Goal: Information Seeking & Learning: Learn about a topic

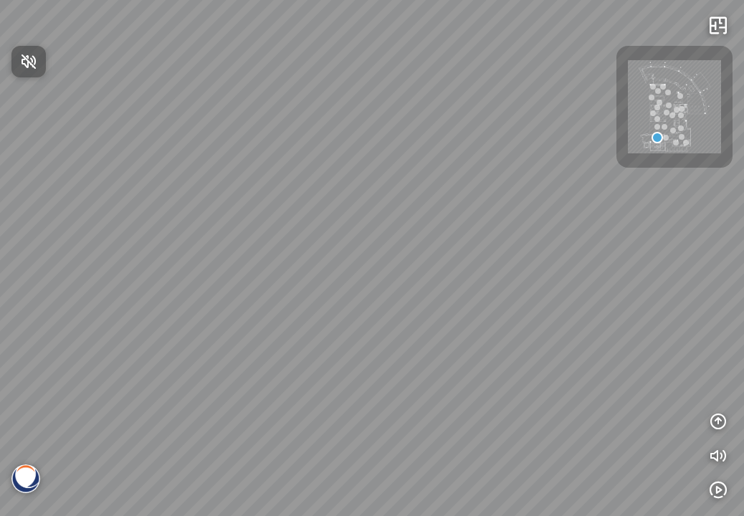
click at [46, 72] on button "Nhấn để bật âm thanh" at bounding box center [28, 62] width 34 height 32
drag, startPoint x: 459, startPoint y: 315, endPoint x: 292, endPoint y: 310, distance: 167.7
click at [292, 310] on div at bounding box center [372, 258] width 744 height 516
drag, startPoint x: 429, startPoint y: 302, endPoint x: 341, endPoint y: 307, distance: 87.5
click at [341, 307] on div at bounding box center [372, 258] width 744 height 516
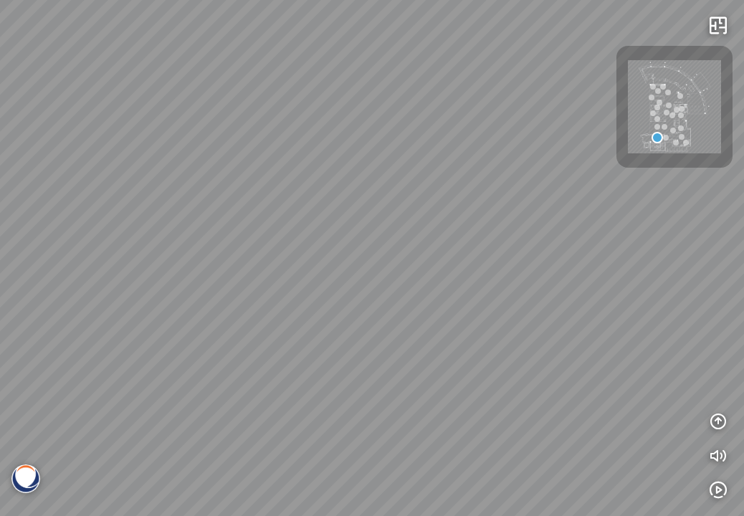
click at [224, 300] on div at bounding box center [372, 258] width 744 height 516
click at [237, 264] on div at bounding box center [372, 258] width 744 height 516
drag, startPoint x: 238, startPoint y: 264, endPoint x: 418, endPoint y: 355, distance: 202.2
click at [420, 357] on div at bounding box center [372, 258] width 744 height 516
click at [401, 277] on div at bounding box center [372, 258] width 744 height 516
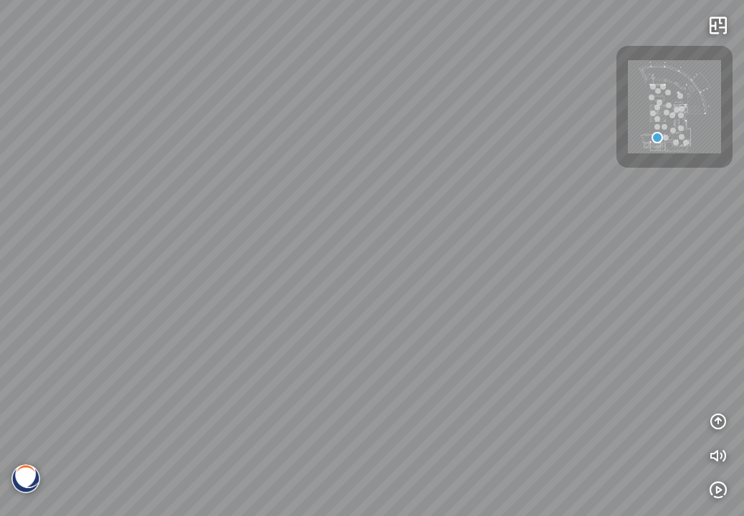
click at [401, 277] on div at bounding box center [372, 258] width 744 height 516
click at [719, 424] on icon "button" at bounding box center [717, 421] width 17 height 17
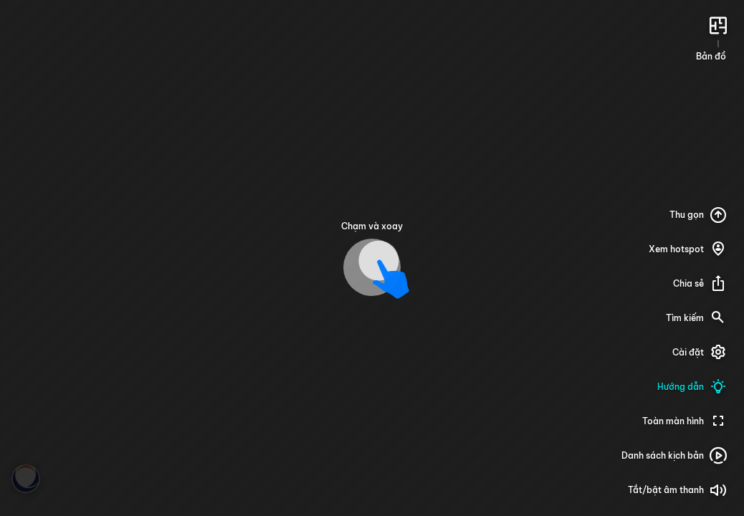
click at [360, 237] on div "Chạm và xoay" at bounding box center [372, 258] width 62 height 76
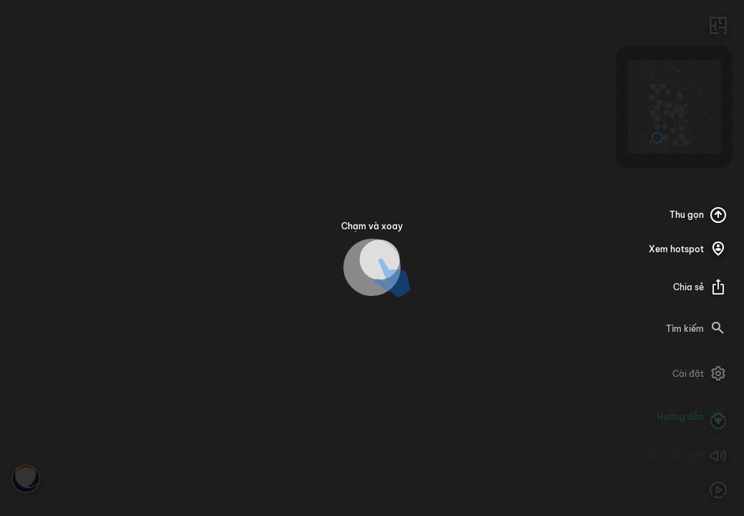
click at [377, 278] on icon at bounding box center [392, 287] width 37 height 18
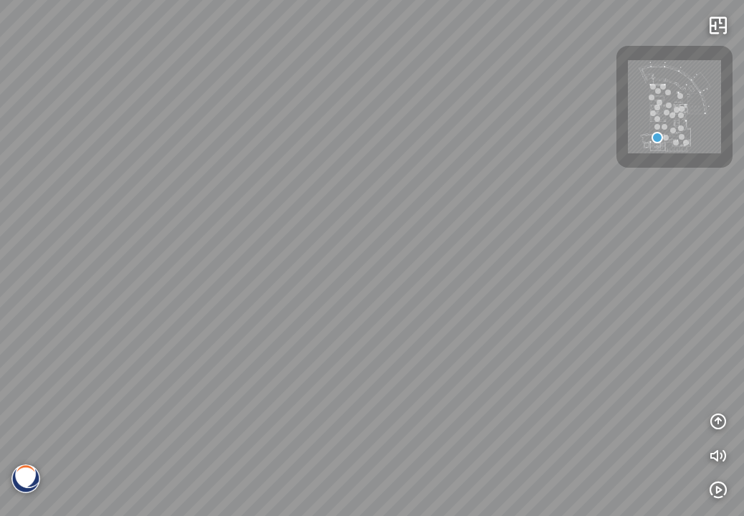
drag, startPoint x: 377, startPoint y: 261, endPoint x: 365, endPoint y: 298, distance: 39.2
click at [365, 298] on div at bounding box center [372, 258] width 744 height 516
drag, startPoint x: 445, startPoint y: 292, endPoint x: 259, endPoint y: 212, distance: 202.9
click at [259, 212] on div at bounding box center [372, 258] width 744 height 516
click at [730, 16] on div at bounding box center [718, 25] width 29 height 29
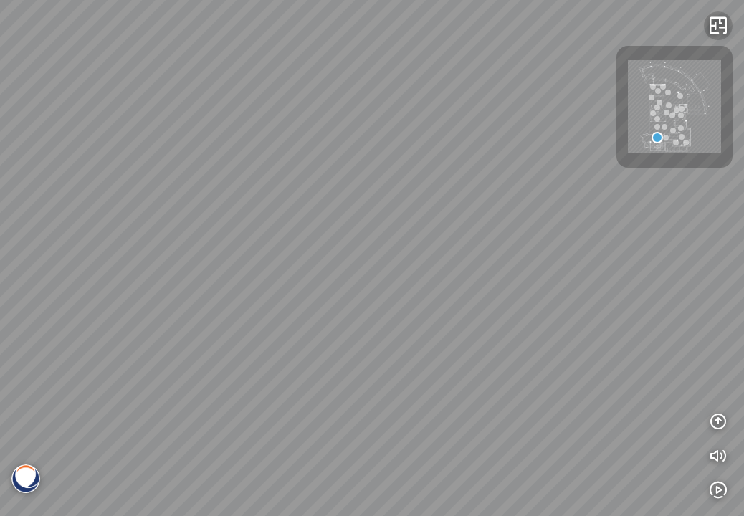
click at [718, 25] on icon "button" at bounding box center [717, 25] width 17 height 17
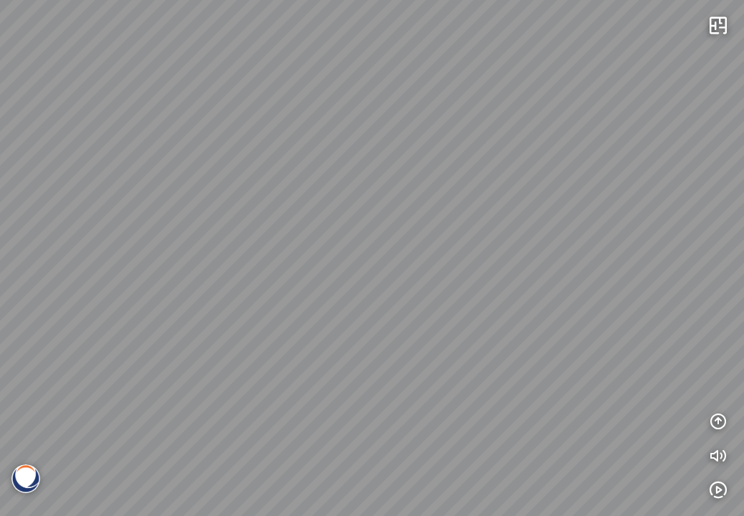
click at [377, 253] on div at bounding box center [372, 258] width 744 height 516
click at [703, 30] on div at bounding box center [372, 258] width 744 height 516
click at [709, 29] on icon "button" at bounding box center [717, 25] width 17 height 17
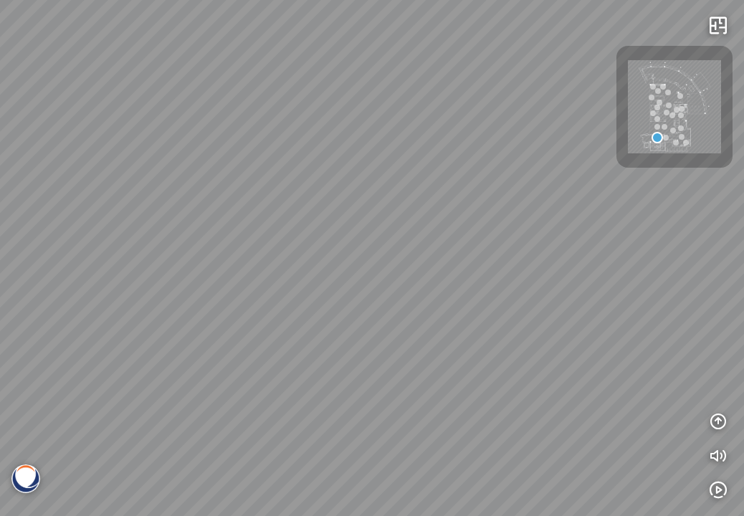
drag, startPoint x: 318, startPoint y: 291, endPoint x: 516, endPoint y: 244, distance: 203.2
click at [516, 244] on div at bounding box center [372, 258] width 744 height 516
click at [722, 488] on icon "button" at bounding box center [717, 490] width 17 height 17
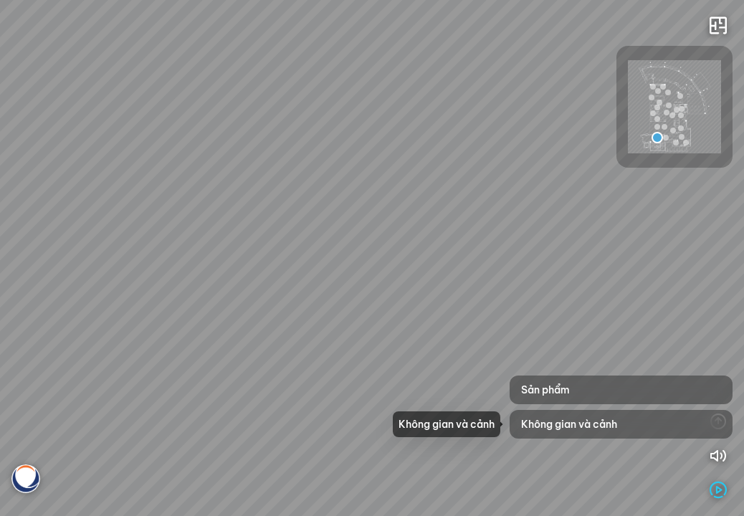
click at [649, 426] on div "Không gian và cảnh" at bounding box center [620, 424] width 223 height 29
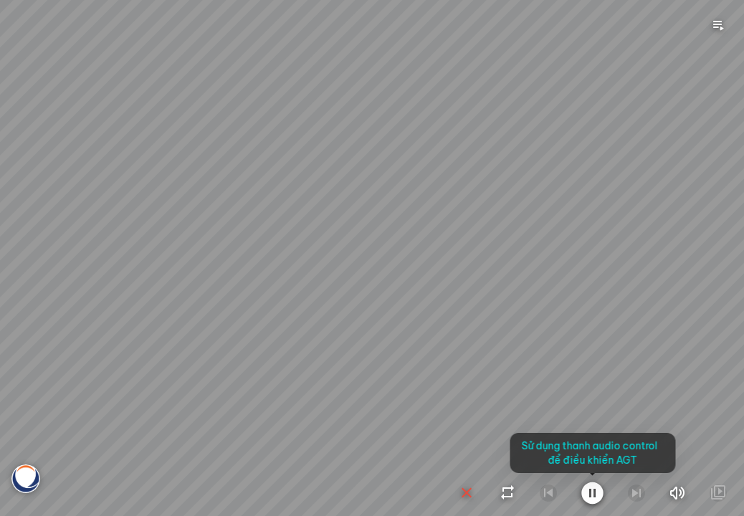
drag, startPoint x: 560, startPoint y: 399, endPoint x: 400, endPoint y: 375, distance: 162.4
click at [411, 374] on div at bounding box center [372, 258] width 744 height 516
click at [434, 364] on div at bounding box center [372, 258] width 744 height 516
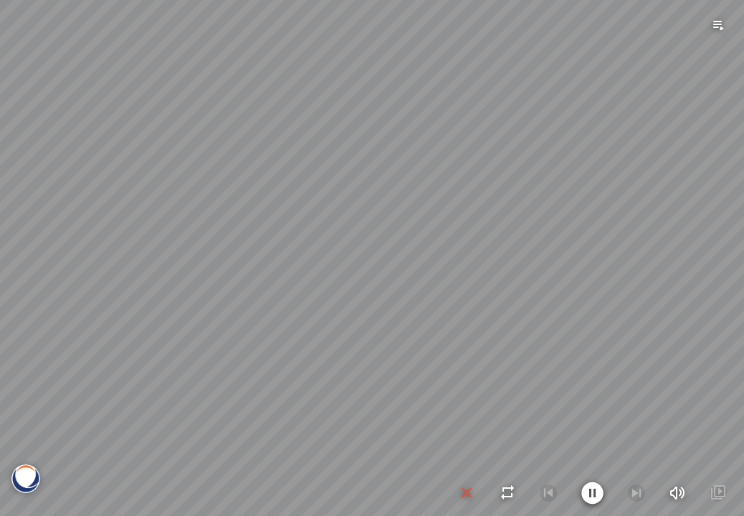
click at [471, 493] on icon "button" at bounding box center [466, 492] width 17 height 17
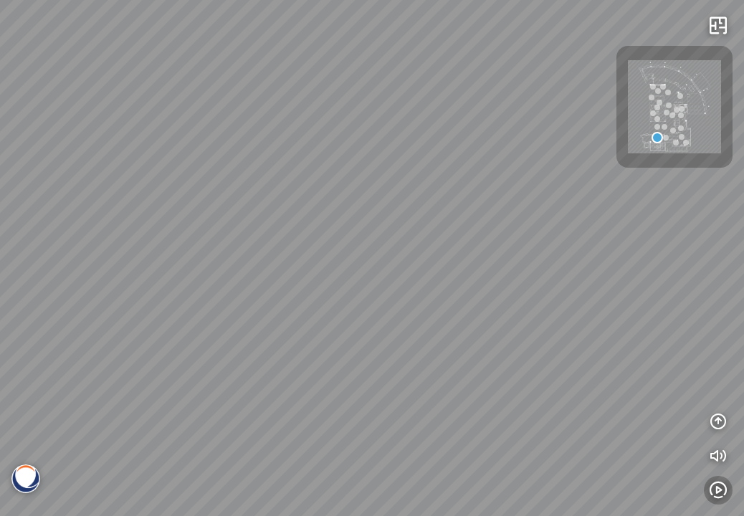
click at [722, 487] on icon "button" at bounding box center [717, 490] width 17 height 17
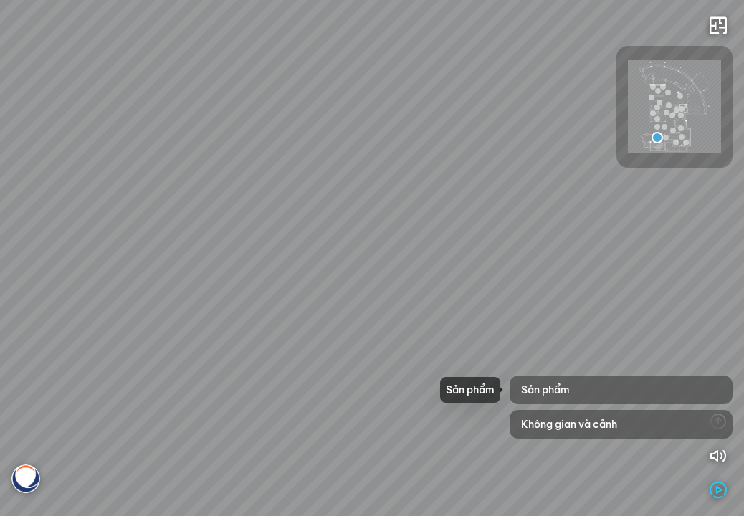
click at [584, 393] on div "Sản phẩm" at bounding box center [620, 389] width 223 height 29
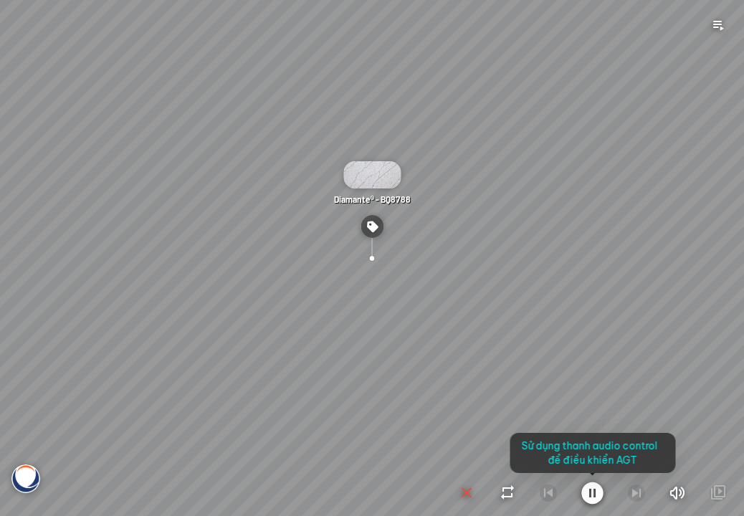
drag, startPoint x: 494, startPoint y: 395, endPoint x: 350, endPoint y: 370, distance: 146.2
click at [350, 370] on div at bounding box center [372, 258] width 744 height 516
click at [378, 241] on div at bounding box center [372, 258] width 744 height 516
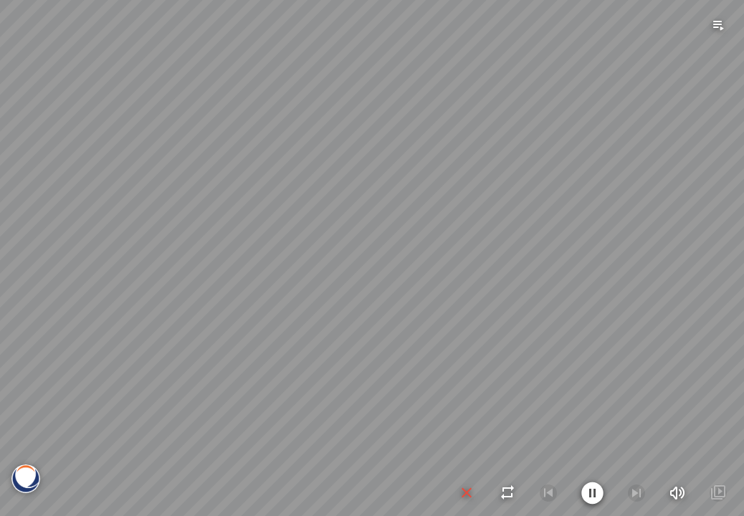
click at [468, 495] on icon "button" at bounding box center [466, 492] width 17 height 17
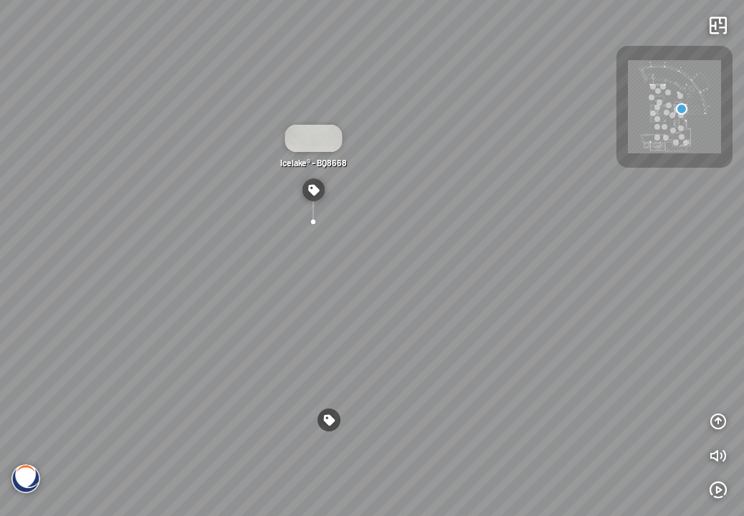
drag, startPoint x: 485, startPoint y: 412, endPoint x: 394, endPoint y: 385, distance: 95.0
click at [394, 385] on div "Icelake® - BQ8668 Luce di Luna ® - BQ8690" at bounding box center [372, 258] width 744 height 516
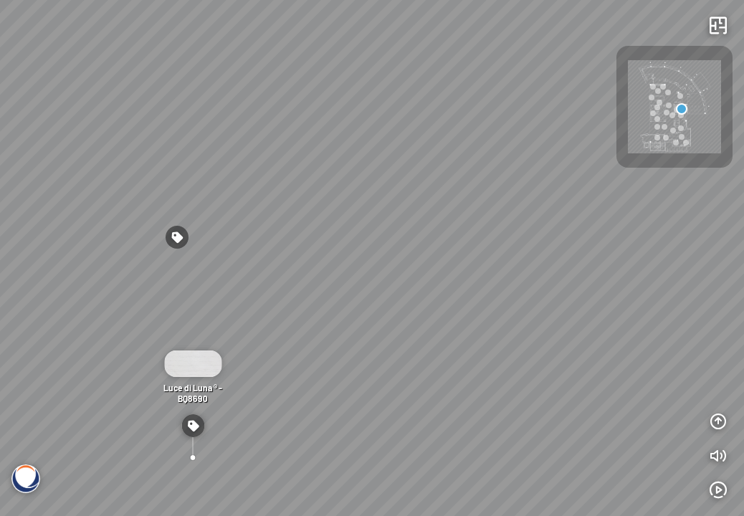
drag, startPoint x: 529, startPoint y: 366, endPoint x: 392, endPoint y: 401, distance: 141.3
click at [403, 401] on div "Icelake® - BQ8668 Luce di Luna ® - BQ8690" at bounding box center [372, 258] width 744 height 516
click at [684, 121] on img at bounding box center [674, 106] width 93 height 93
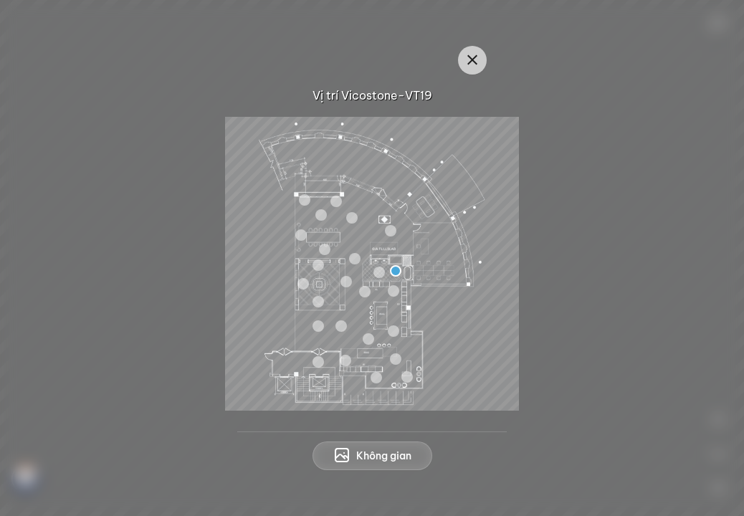
click at [401, 282] on img at bounding box center [372, 264] width 294 height 294
click at [398, 288] on div at bounding box center [393, 290] width 11 height 11
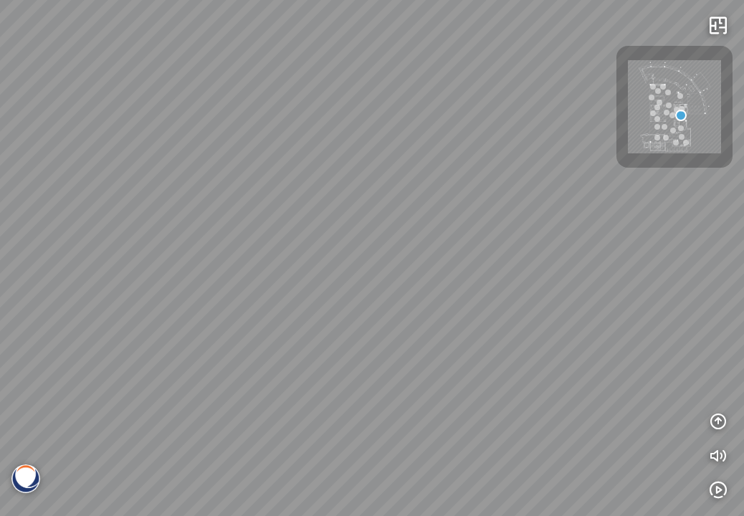
drag, startPoint x: 451, startPoint y: 222, endPoint x: 531, endPoint y: 183, distance: 89.4
click at [530, 183] on div "Greylac® - BQ8738 Venatino® - BQ8660 White Fusion™ - BQ8825 Venatino® - BQ8660 …" at bounding box center [372, 258] width 744 height 516
drag, startPoint x: 347, startPoint y: 258, endPoint x: 484, endPoint y: 278, distance: 139.0
click at [484, 278] on div "Greylac® - BQ8738 Venatino® - BQ8660 White Fusion™ - BQ8825 Venatino® - BQ8660 …" at bounding box center [372, 258] width 744 height 516
drag, startPoint x: 457, startPoint y: 325, endPoint x: 475, endPoint y: 360, distance: 40.1
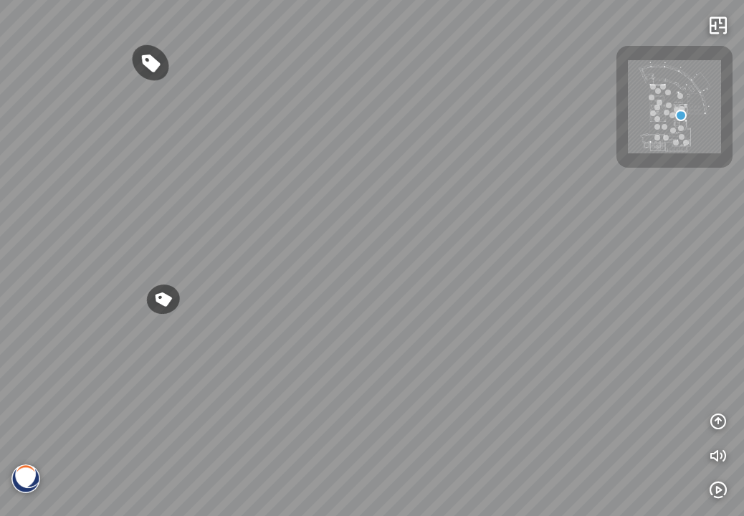
click at [475, 360] on div "Greylac® - BQ8738 Venatino® - BQ8660 White Fusion™ - BQ8825 Venatino® - BQ8660 …" at bounding box center [372, 258] width 744 height 516
drag, startPoint x: 376, startPoint y: 344, endPoint x: 360, endPoint y: 446, distance: 103.1
click at [360, 443] on div "Greylac® - BQ8738 Venatino® - BQ8660 White Fusion™ - BQ8825 Venatino® - BQ8660 …" at bounding box center [372, 258] width 744 height 516
drag, startPoint x: 393, startPoint y: 368, endPoint x: 416, endPoint y: 369, distance: 23.7
click at [416, 369] on div "Greylac® - BQ8738 Venatino® - BQ8660 White Fusion™ - BQ8825 Venatino® - BQ8660 …" at bounding box center [372, 258] width 744 height 516
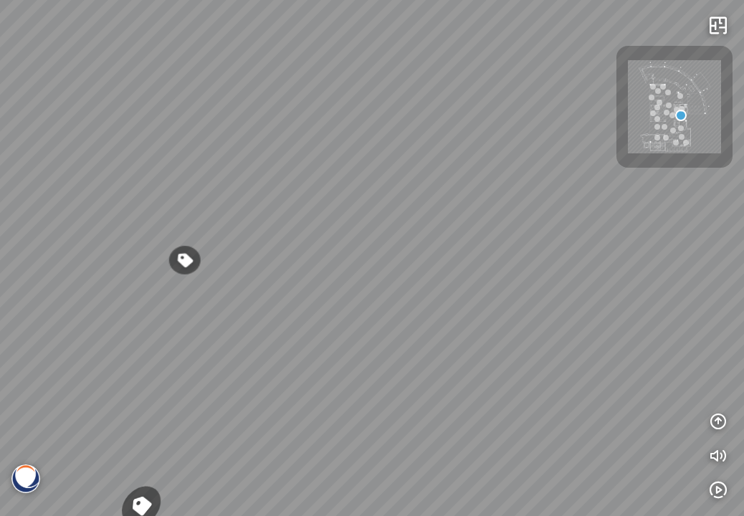
click at [479, 365] on div "Greylac® - BQ8738 Venatino® - BQ8660 White Fusion™ - BQ8825 Venatino® - BQ8660 …" at bounding box center [372, 258] width 744 height 516
click at [667, 124] on img at bounding box center [674, 106] width 93 height 93
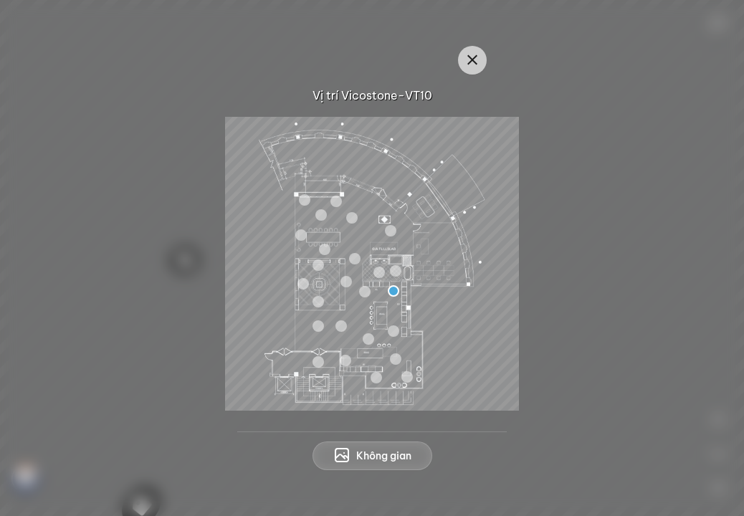
click at [370, 292] on div at bounding box center [364, 291] width 11 height 11
